Goal: Information Seeking & Learning: Learn about a topic

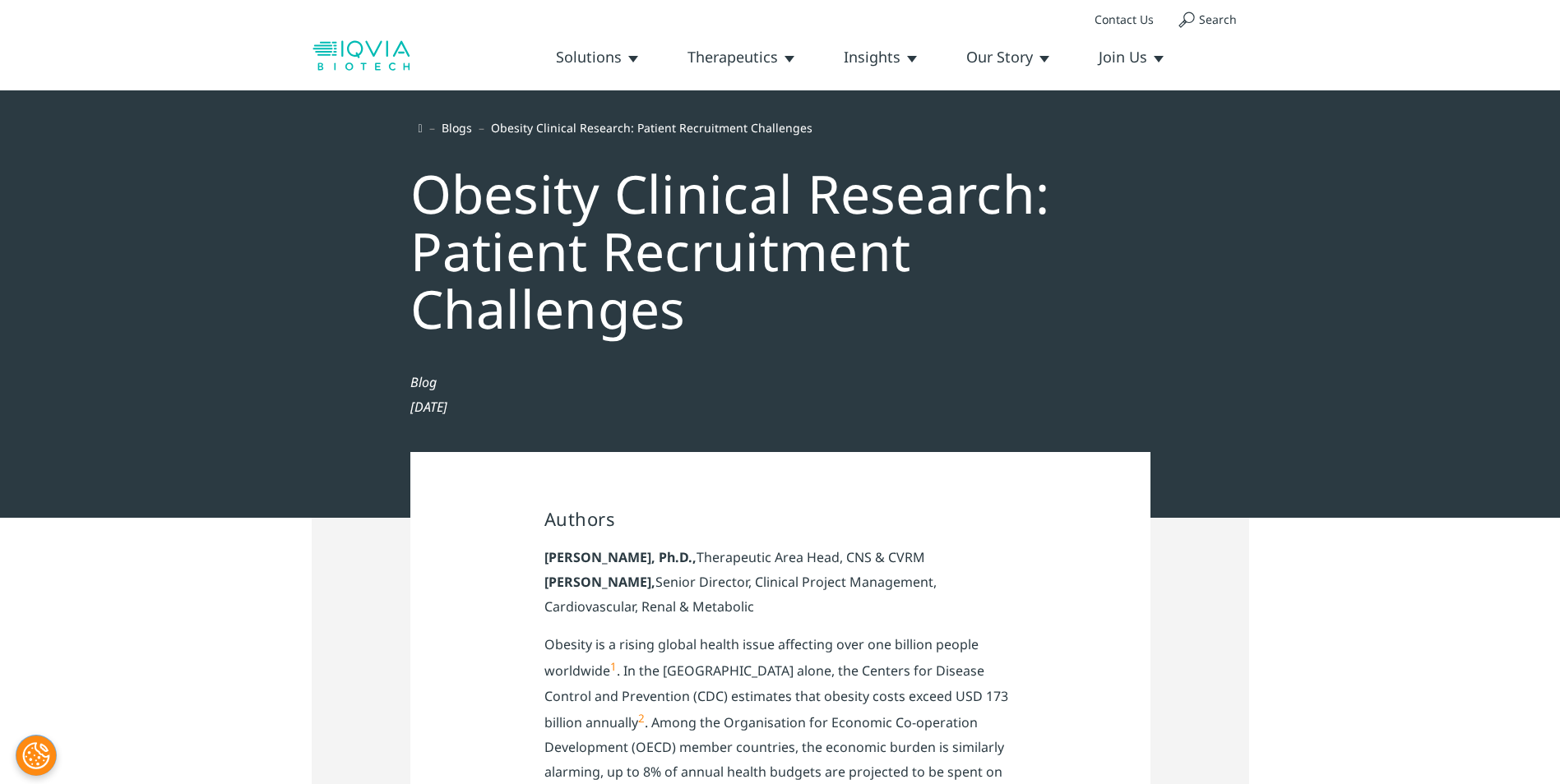
click at [623, 199] on div "Obesity Clinical Research: Patient Recruitment Challenges" at bounding box center [780, 246] width 773 height 214
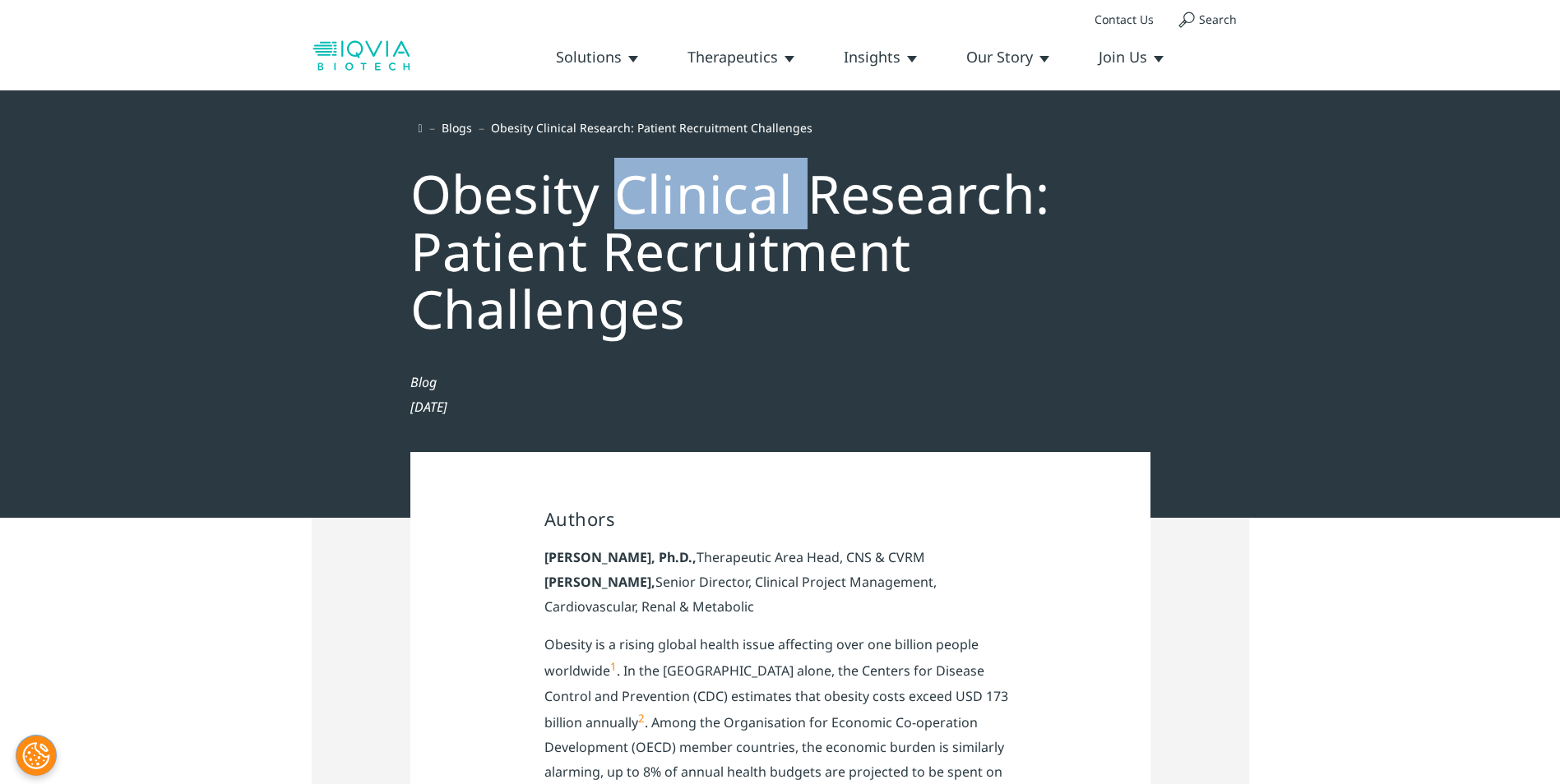
click at [623, 199] on div "Obesity Clinical Research: Patient Recruitment Challenges" at bounding box center [780, 246] width 773 height 214
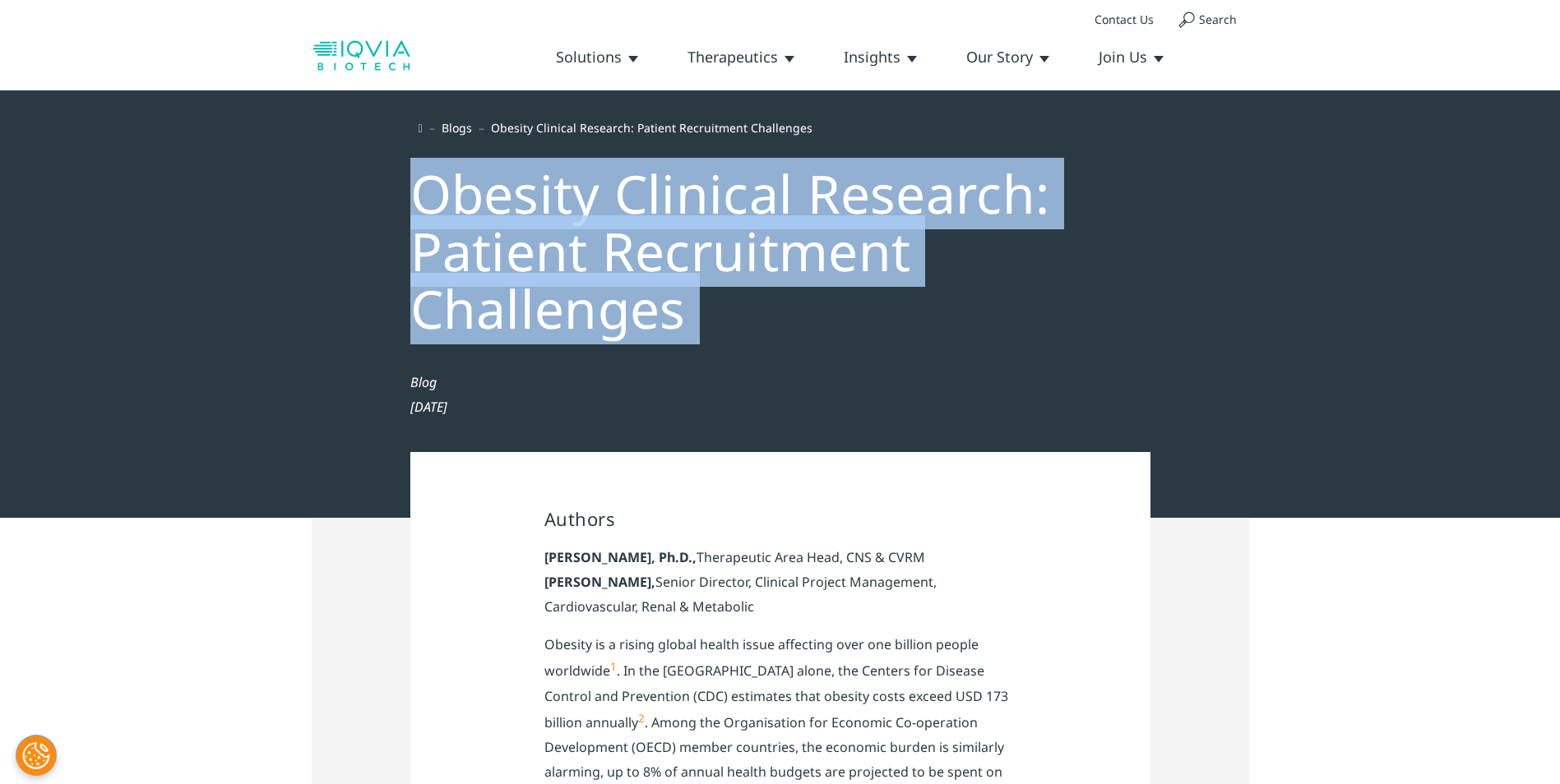
click at [623, 199] on div "Obesity Clinical Research: Patient Recruitment Challenges" at bounding box center [780, 246] width 773 height 214
copy div "Obesity Clinical Research: Patient Recruitment Challenges"
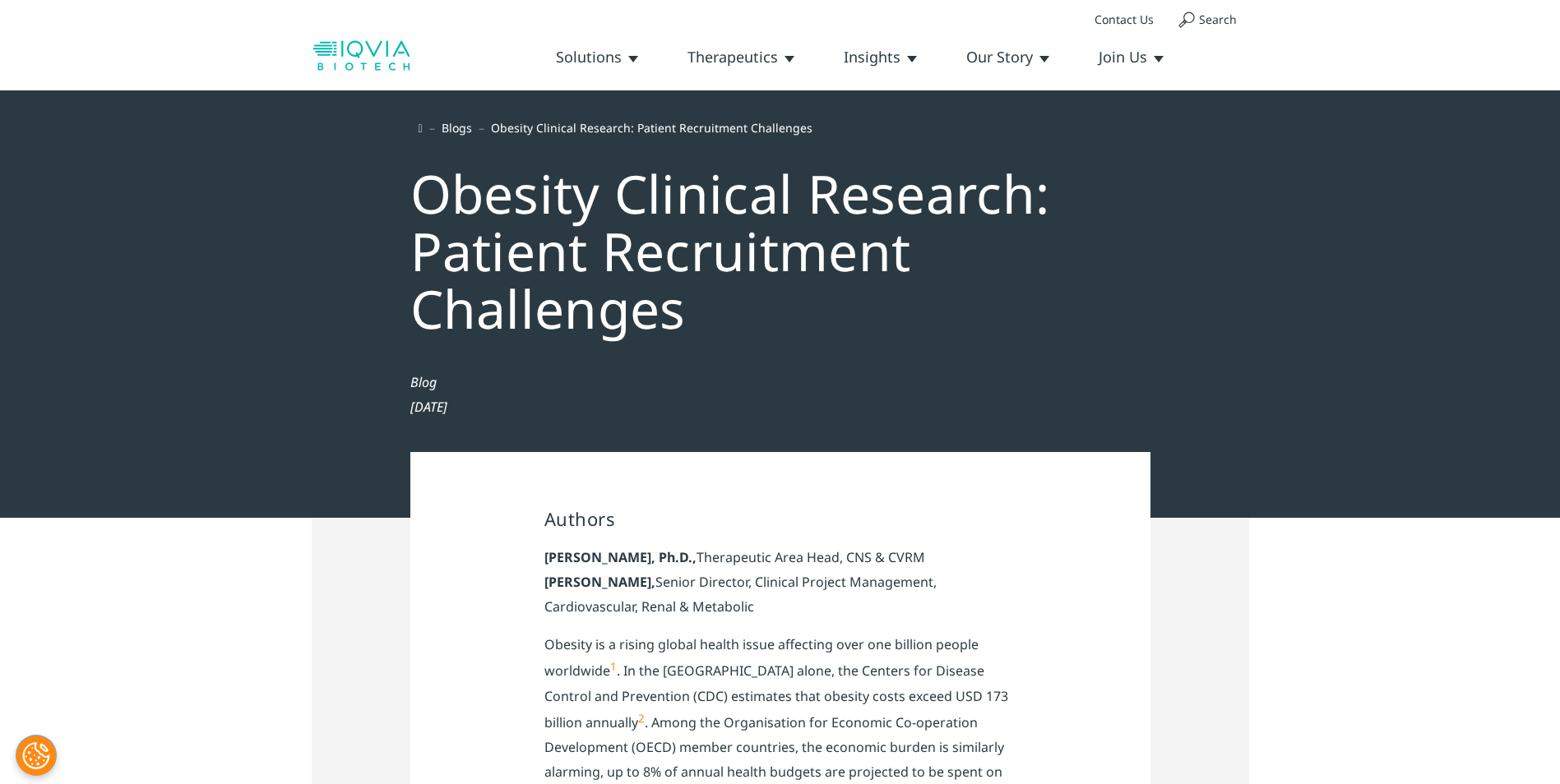
drag, startPoint x: 1332, startPoint y: 260, endPoint x: 1345, endPoint y: 250, distance: 16.4
click at [1332, 260] on div "Blogs Obesity Clinical Research: Patient Recruitment Challenges Obesity Clinica…" at bounding box center [780, 304] width 1560 height 427
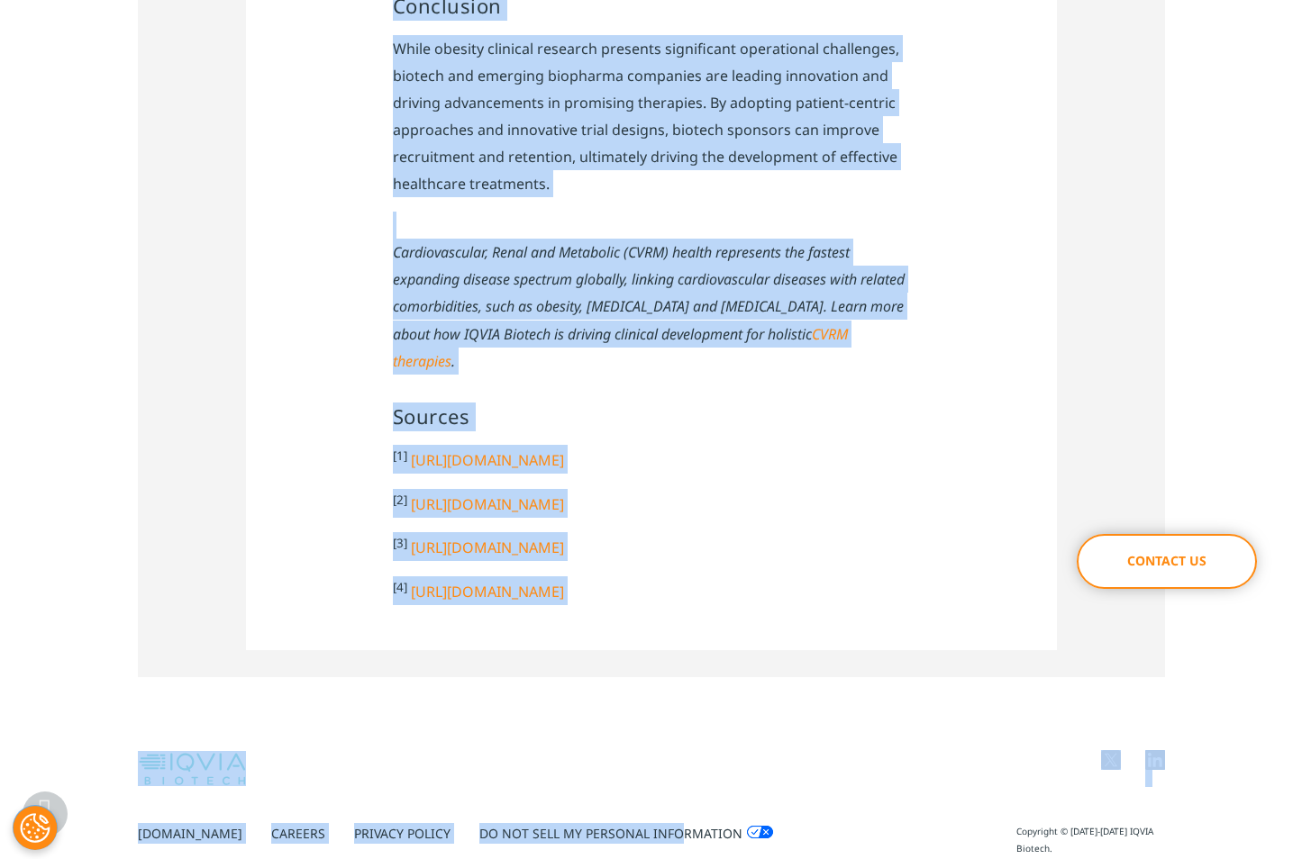
scroll to position [3588, 0]
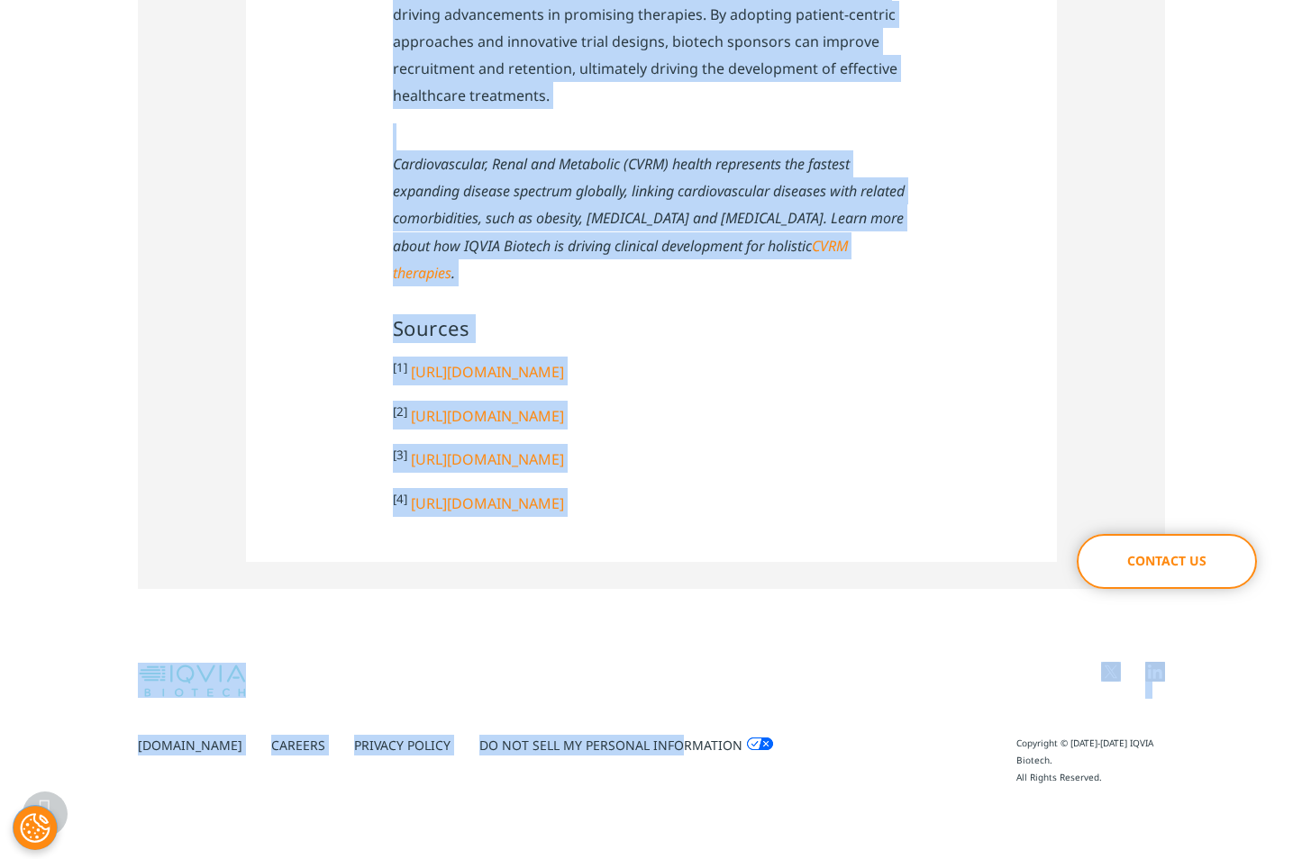
drag, startPoint x: 250, startPoint y: 204, endPoint x: 882, endPoint y: 514, distance: 703.5
copy div "Obesity Clinical Research: Patient Recruitment Challenges Blog Aug 25, 2025 Aut…"
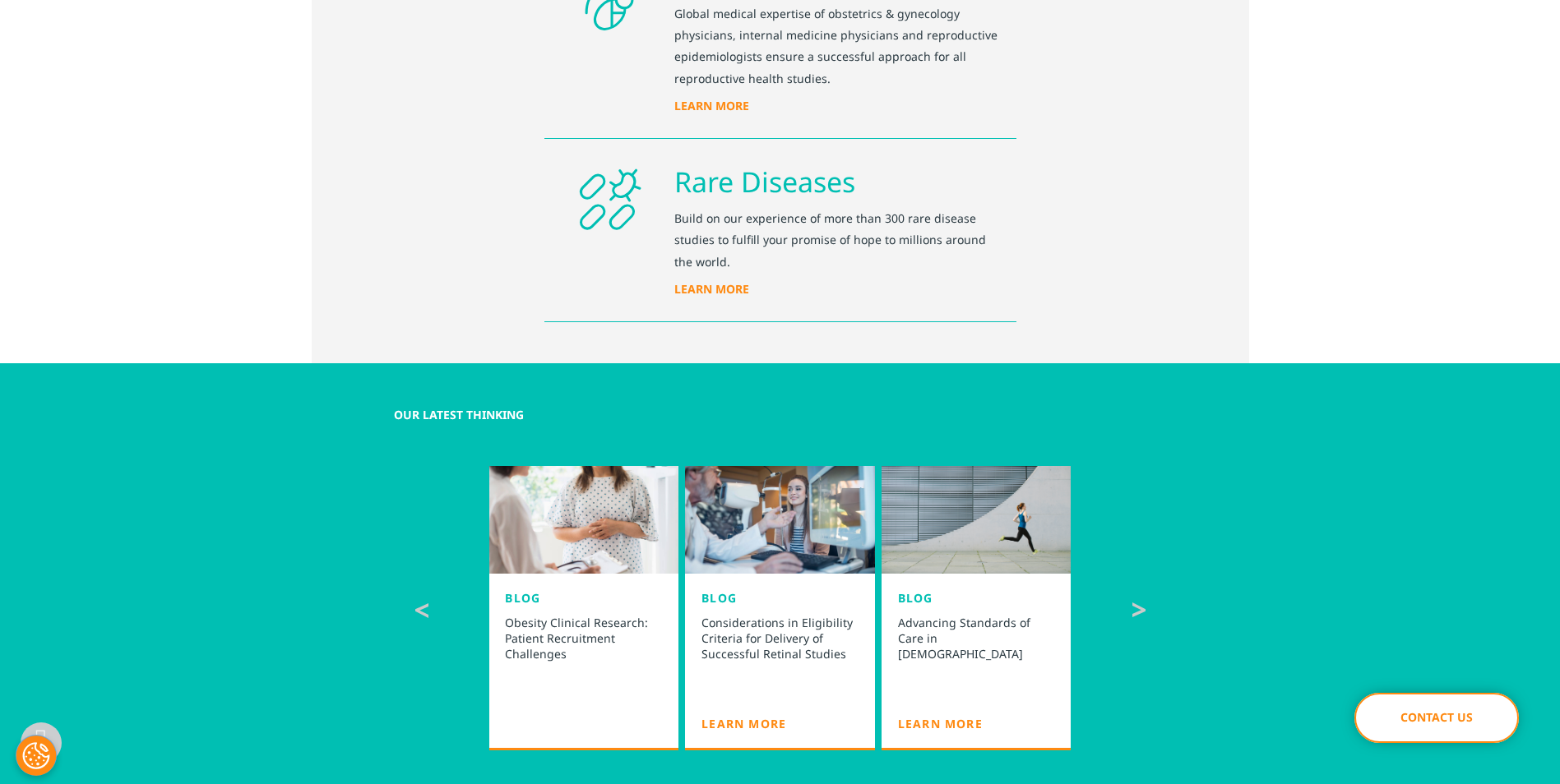
scroll to position [3371, 0]
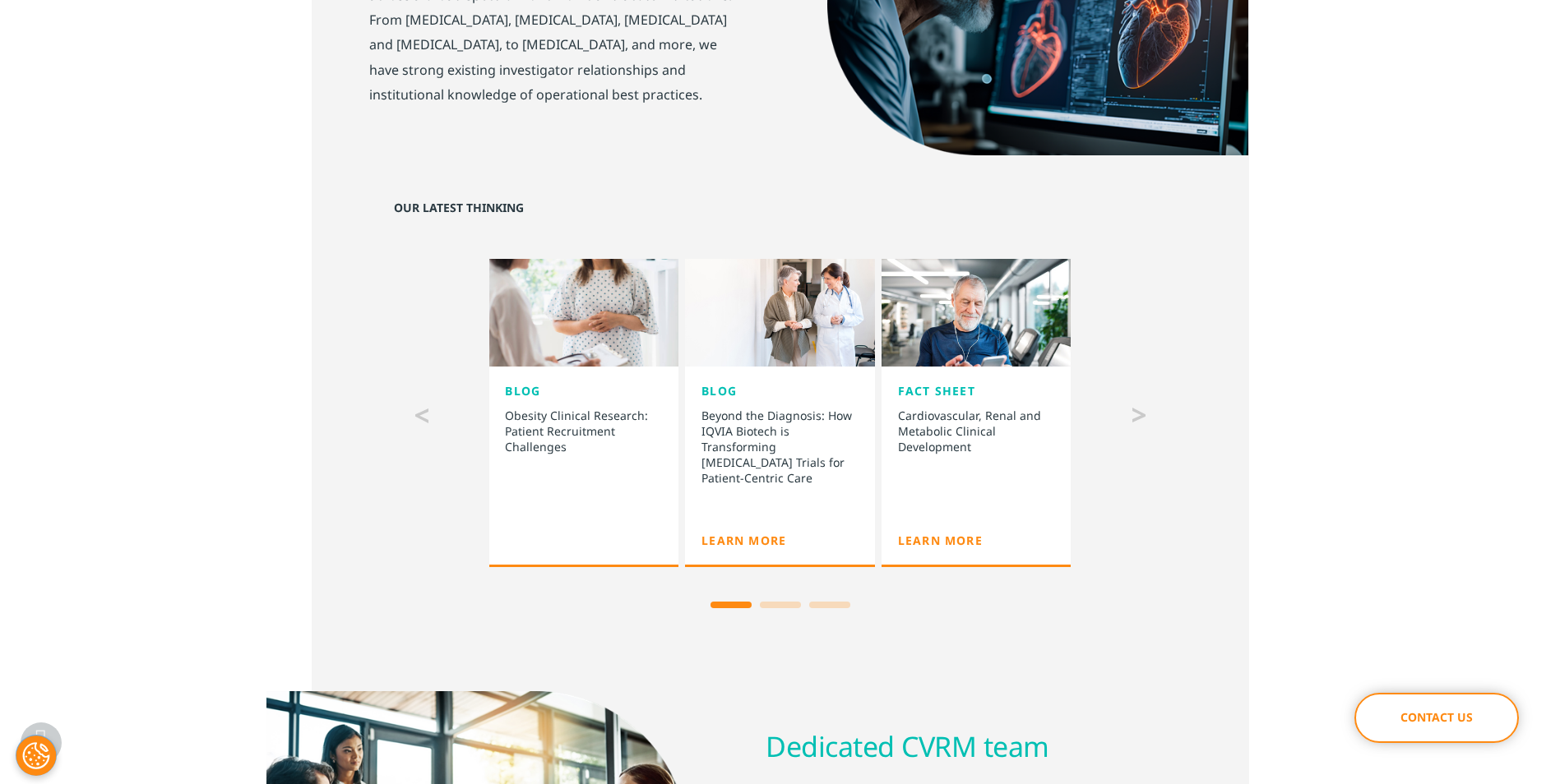
scroll to position [1480, 0]
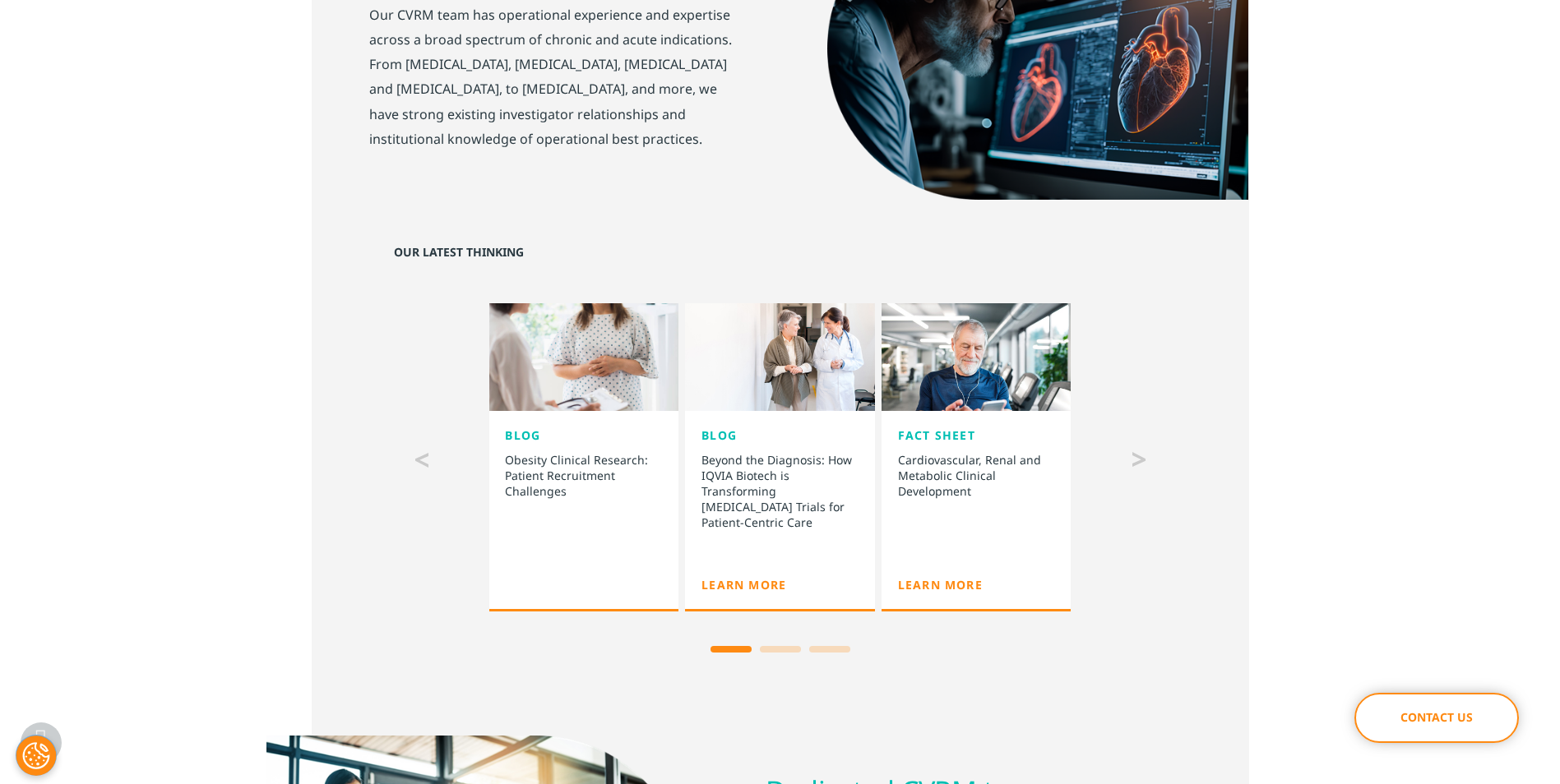
click at [574, 360] on div at bounding box center [583, 357] width 190 height 108
